Goal: Task Accomplishment & Management: Complete application form

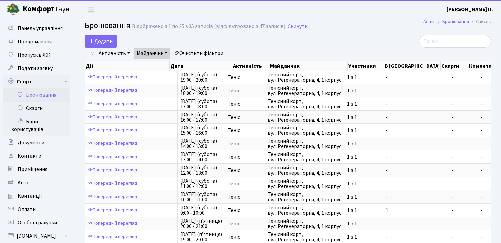
select select "25"
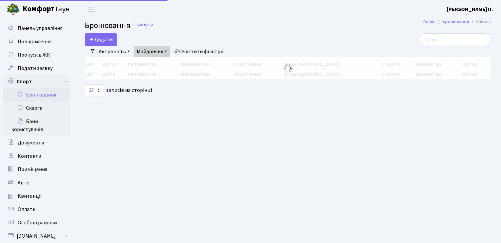
select select "25"
click at [105, 39] on button "Додати" at bounding box center [101, 39] width 32 height 13
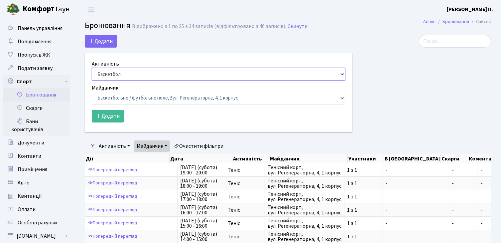
click at [136, 75] on select "Баскетбол Волейбол Йога Катання на роликах Настільний теніс Теніс Футбол Фітнес" at bounding box center [219, 74] width 254 height 13
select select "1"
click at [92, 68] on select "Баскетбол Волейбол Йога Катання на роликах Настільний теніс Теніс Футбол Фітнес" at bounding box center [219, 74] width 254 height 13
click at [126, 98] on select "Баскетбольне / футбольне поле, Вул. Регенераторна, 4, 1 корпус Баскетбольне пол…" at bounding box center [219, 98] width 254 height 13
select select "1"
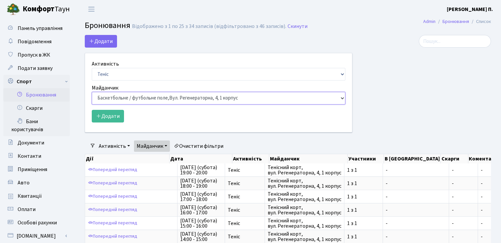
click at [92, 92] on select "Баскетбольне / футбольне поле, Вул. Регенераторна, 4, 1 корпус Баскетбольне пол…" at bounding box center [219, 98] width 254 height 13
click at [113, 116] on button "Додати" at bounding box center [108, 116] width 32 height 13
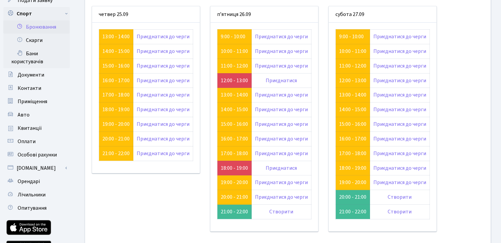
scroll to position [67, 0]
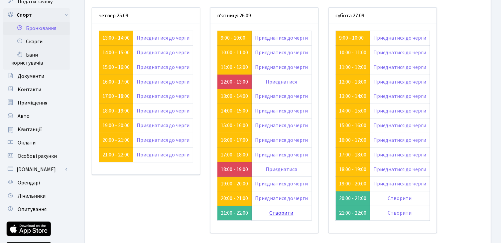
click at [287, 214] on link "Створити" at bounding box center [282, 212] width 24 height 7
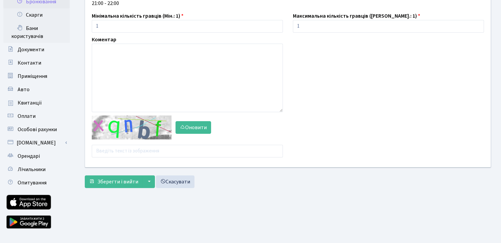
scroll to position [104, 0]
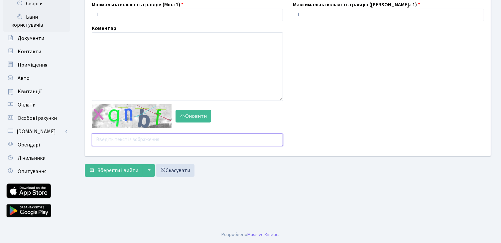
click at [155, 136] on input "text" at bounding box center [187, 139] width 191 height 13
type input "fap7j"
click at [112, 169] on span "Зберегти і вийти" at bounding box center [117, 170] width 41 height 7
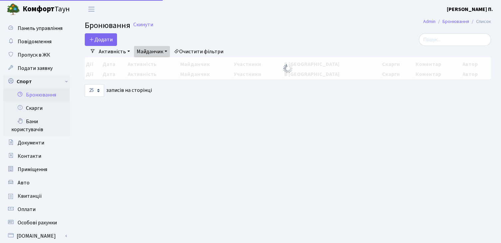
select select "25"
click at [97, 47] on link "Активність" at bounding box center [114, 51] width 37 height 11
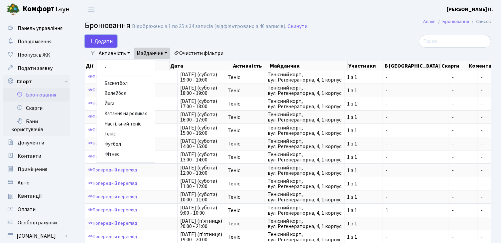
click at [97, 37] on button "Додати" at bounding box center [101, 41] width 32 height 13
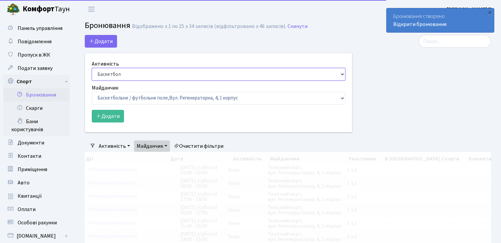
click at [121, 80] on select "Баскетбол Волейбол Йога Катання на роликах Настільний теніс Теніс Футбол Фітнес" at bounding box center [219, 74] width 254 height 13
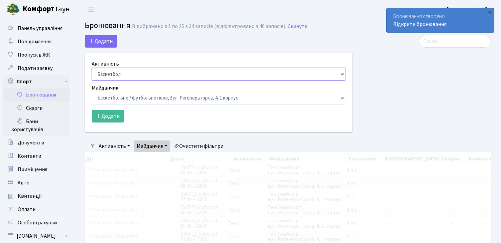
select select "1"
click at [92, 68] on select "Баскетбол Волейбол Йога Катання на роликах Настільний теніс Теніс Футбол Фітнес" at bounding box center [219, 74] width 254 height 13
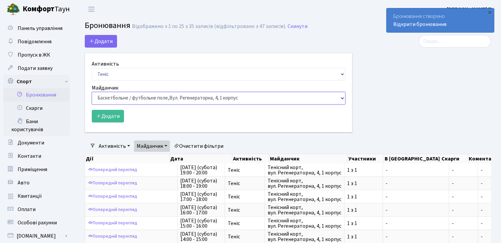
click at [150, 96] on select "Баскетбольне / футбольне поле, Вул. Регенераторна, 4, 1 корпус Баскетбольне пол…" at bounding box center [219, 98] width 254 height 13
select select "1"
click at [92, 92] on select "Баскетбольне / футбольне поле, Вул. Регенераторна, 4, 1 корпус Баскетбольне пол…" at bounding box center [219, 98] width 254 height 13
click at [120, 120] on button "Додати" at bounding box center [108, 116] width 32 height 13
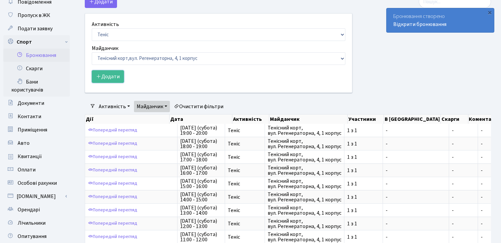
scroll to position [266, 0]
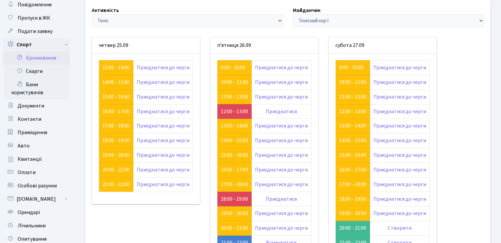
scroll to position [120, 0]
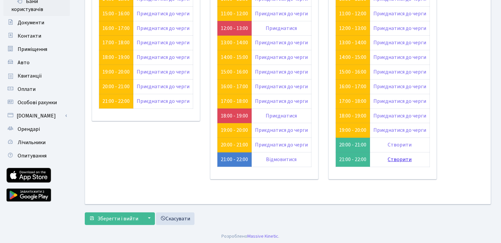
click at [395, 161] on link "Створити" at bounding box center [400, 159] width 24 height 7
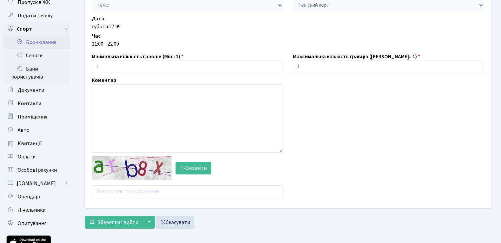
scroll to position [104, 0]
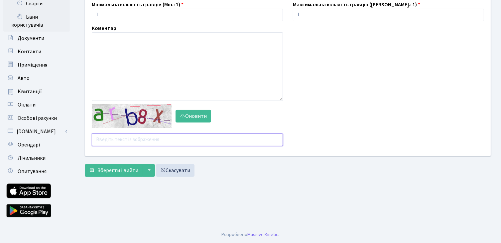
click at [128, 133] on input "text" at bounding box center [187, 139] width 191 height 13
type input "eexqe"
click at [121, 173] on button "Зберегти і вийти" at bounding box center [114, 170] width 58 height 13
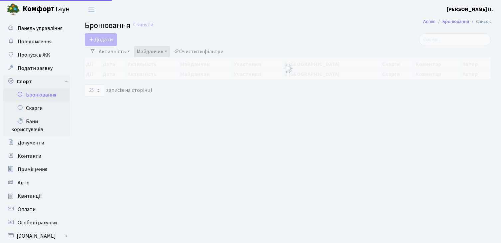
select select "25"
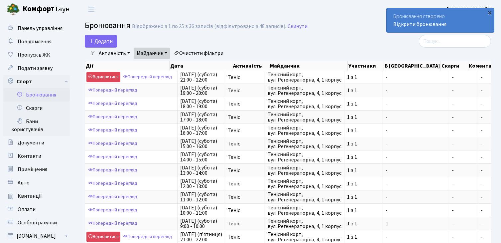
click at [490, 14] on div "×" at bounding box center [490, 12] width 7 height 7
